Goal: Obtain resource: Obtain resource

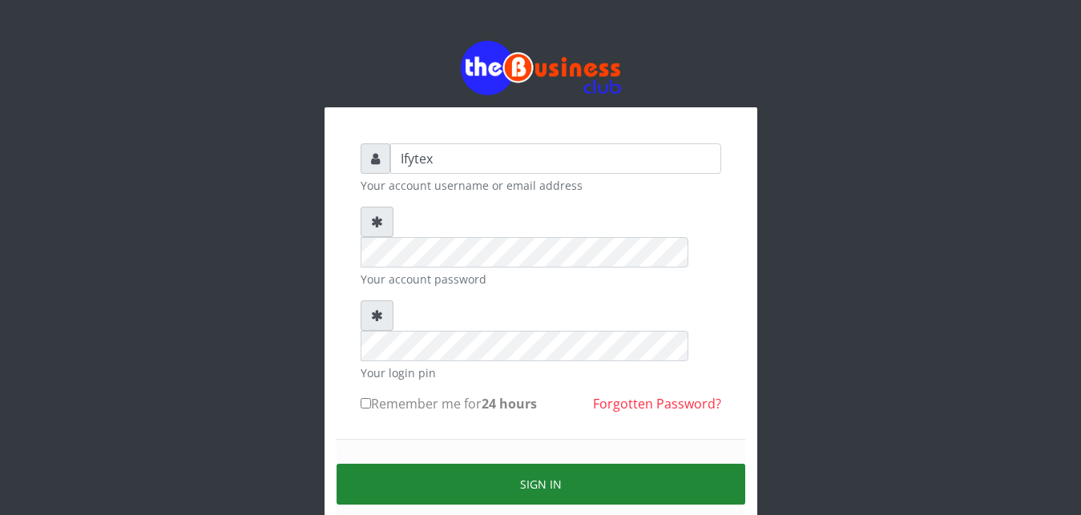
click at [481, 464] on button "Sign in" at bounding box center [541, 484] width 409 height 41
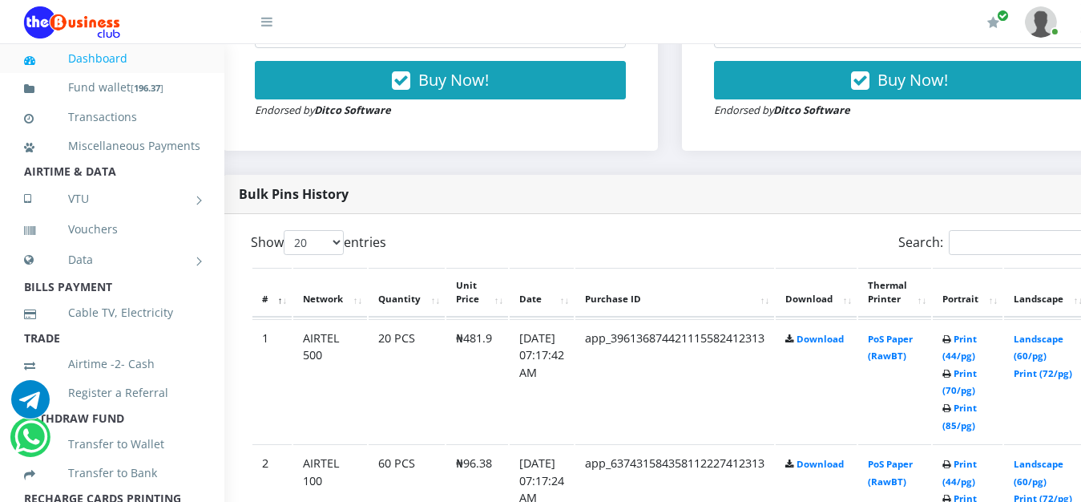
scroll to position [695, 51]
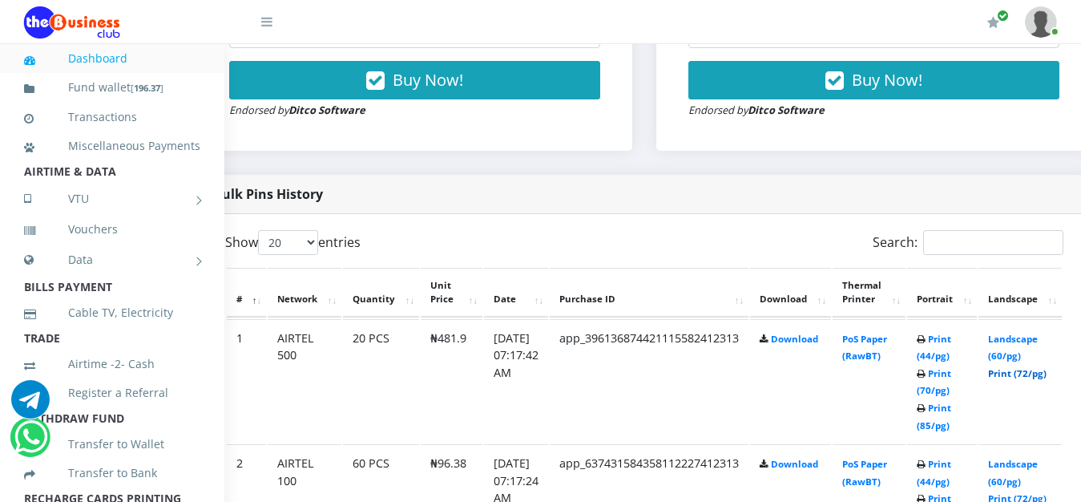
click at [1040, 367] on link "Print (72/pg)" at bounding box center [1017, 373] width 58 height 12
click at [951, 401] on link "Print (85/pg)" at bounding box center [934, 416] width 34 height 30
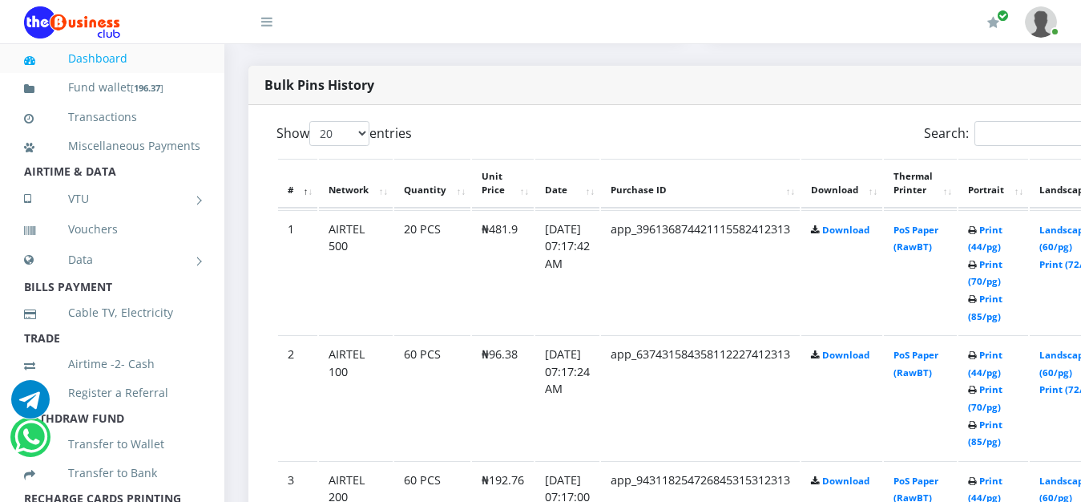
scroll to position [817, 0]
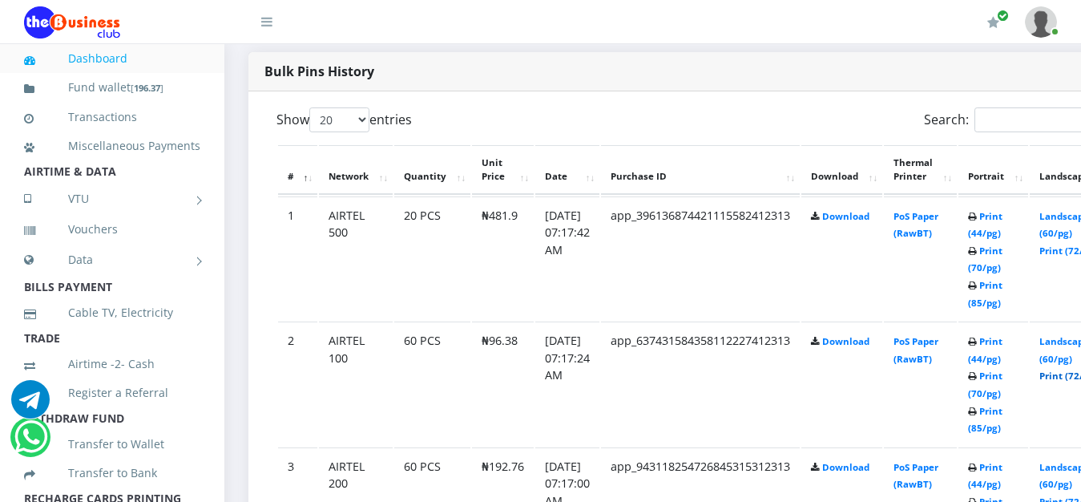
click at [1074, 369] on link "Print (72/pg)" at bounding box center [1068, 375] width 58 height 12
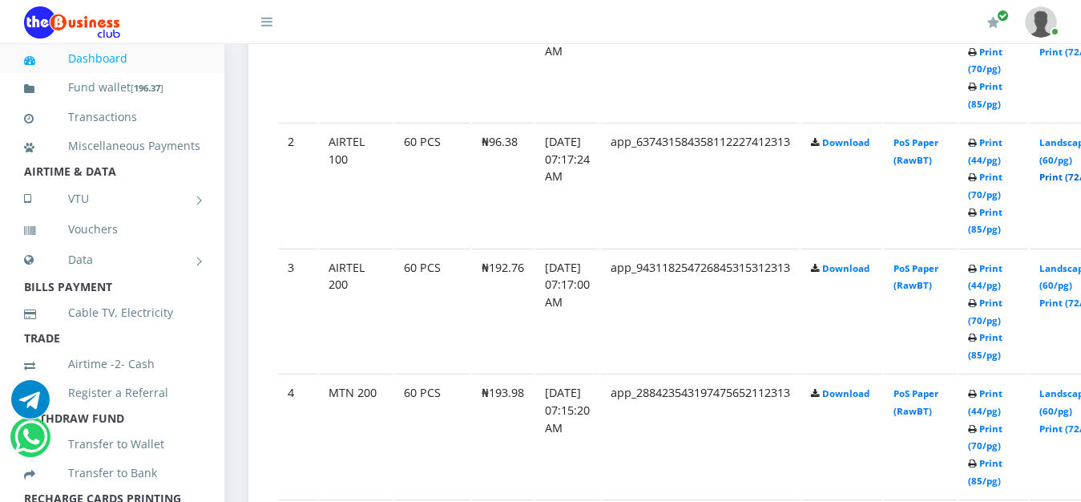
scroll to position [1022, 0]
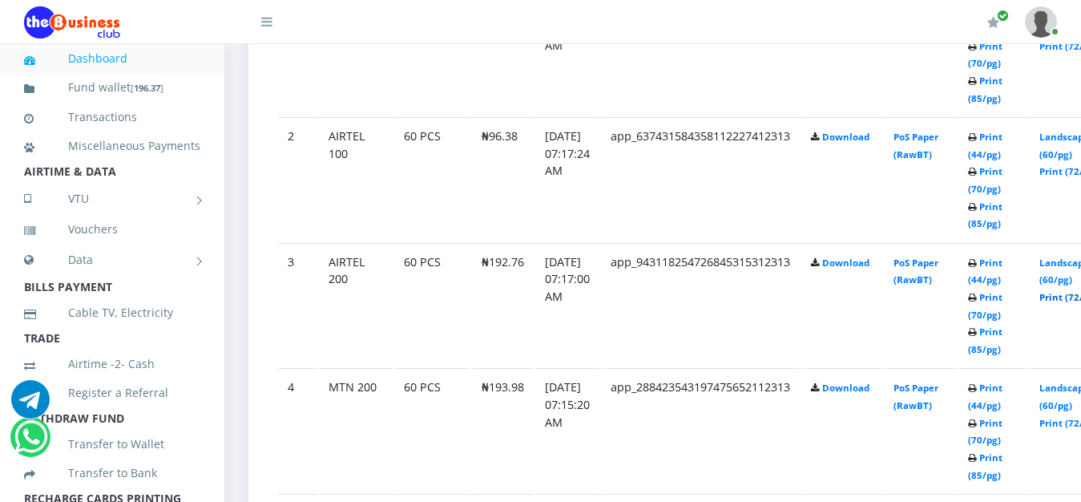
click at [1067, 291] on link "Print (72/pg)" at bounding box center [1068, 297] width 58 height 12
click at [1067, 417] on link "Print (72/pg)" at bounding box center [1068, 423] width 58 height 12
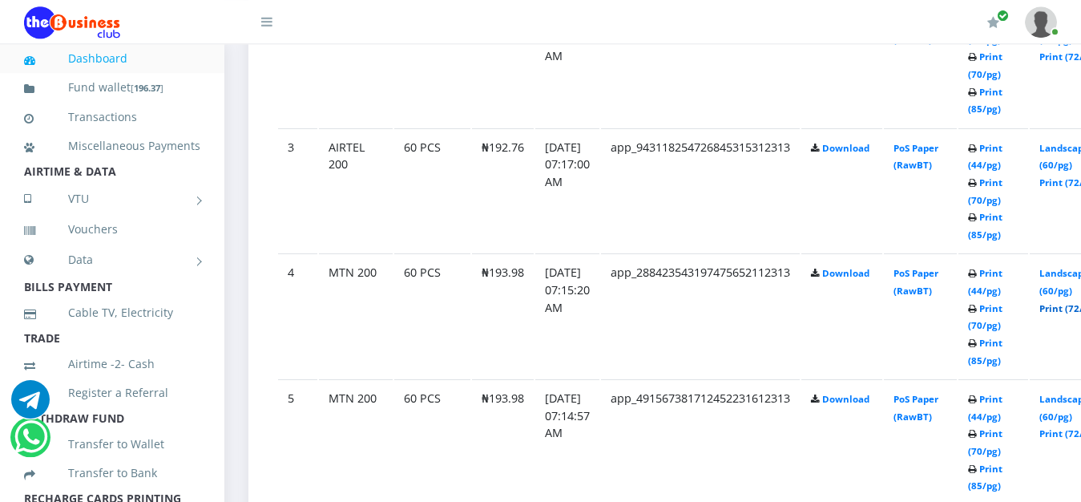
scroll to position [1185, 0]
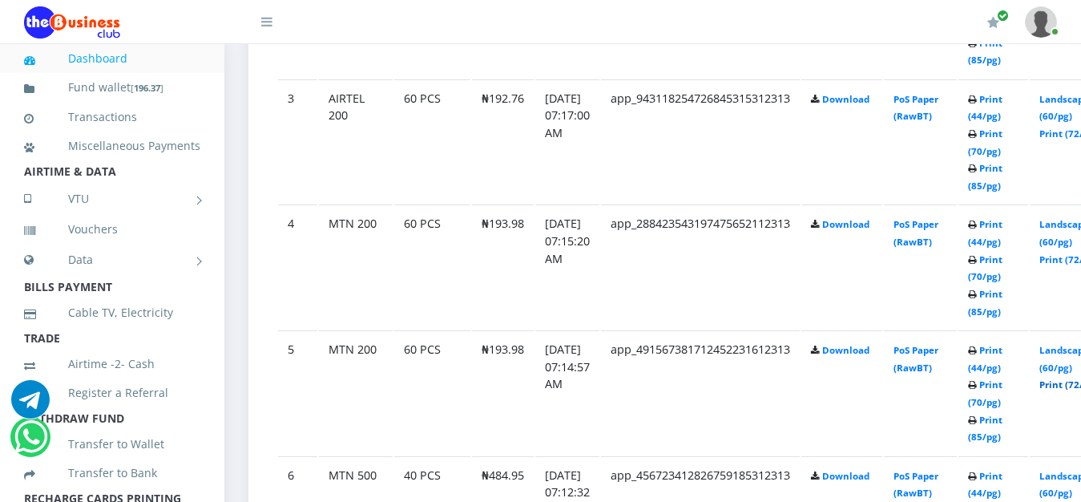
click at [1065, 378] on link "Print (72/pg)" at bounding box center [1068, 384] width 58 height 12
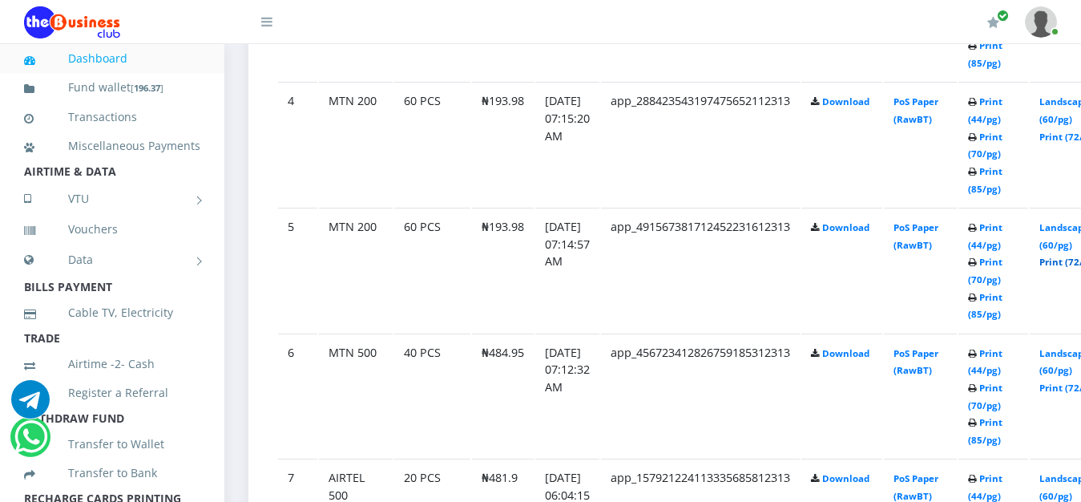
scroll to position [1348, 0]
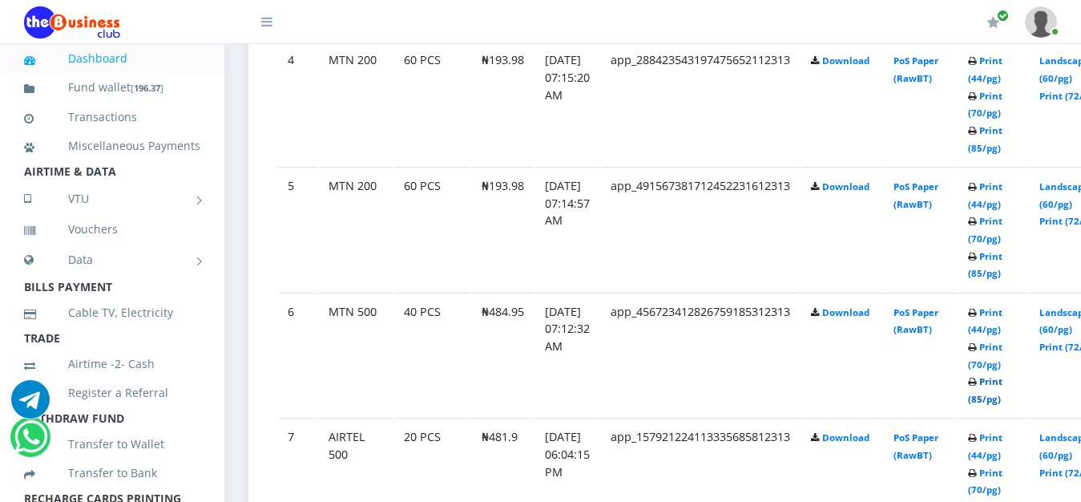
click at [1002, 375] on link "Print (85/pg)" at bounding box center [985, 390] width 34 height 30
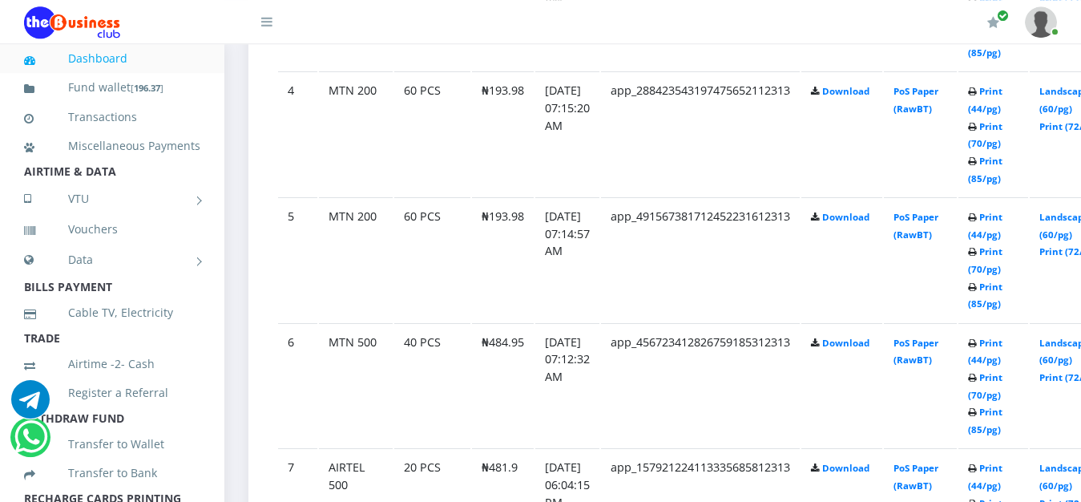
scroll to position [1389, 0]
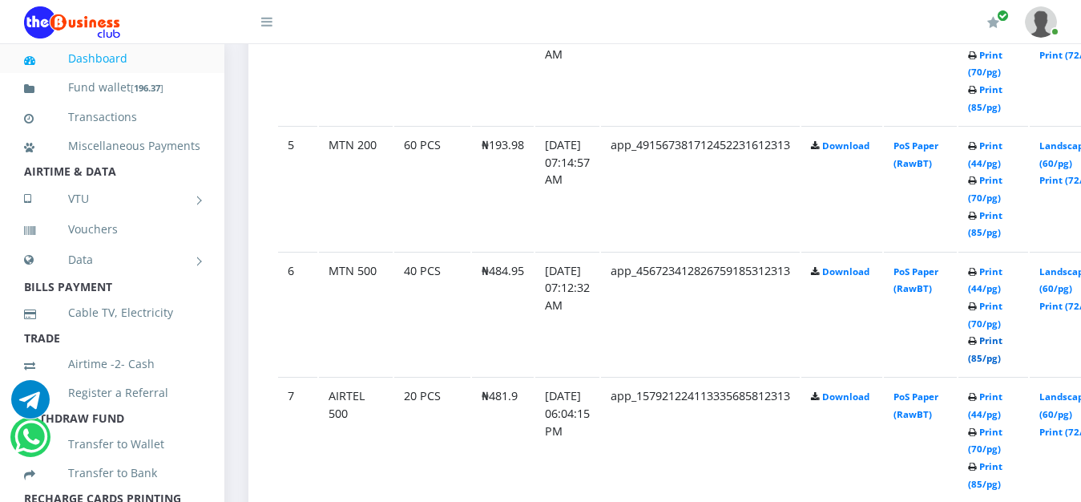
click at [1002, 334] on link "Print (85/pg)" at bounding box center [985, 349] width 34 height 30
